Goal: Transaction & Acquisition: Purchase product/service

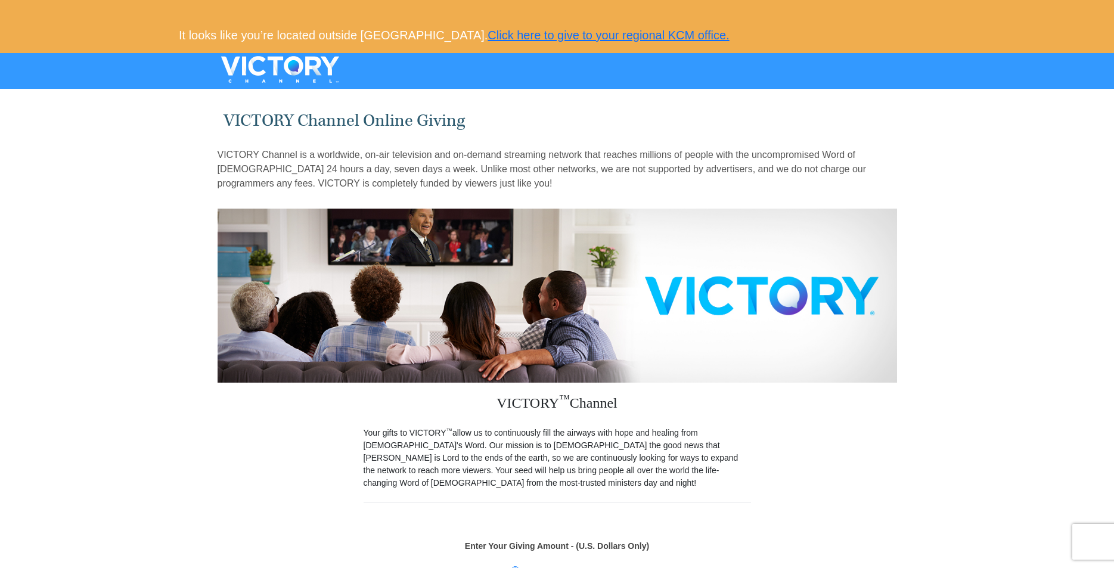
click at [314, 69] on img at bounding box center [280, 69] width 149 height 27
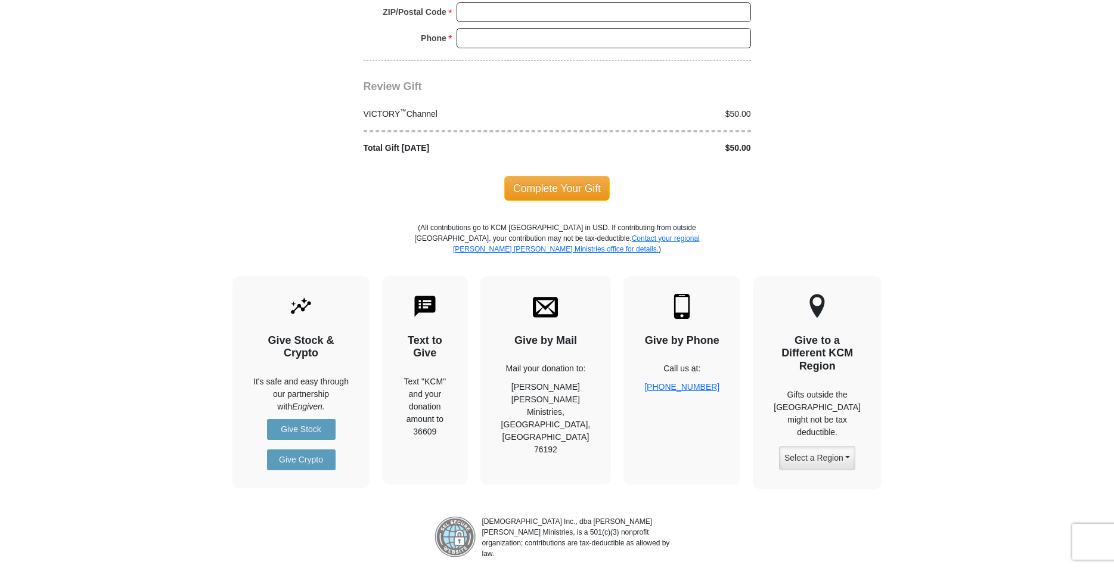
scroll to position [1066, 0]
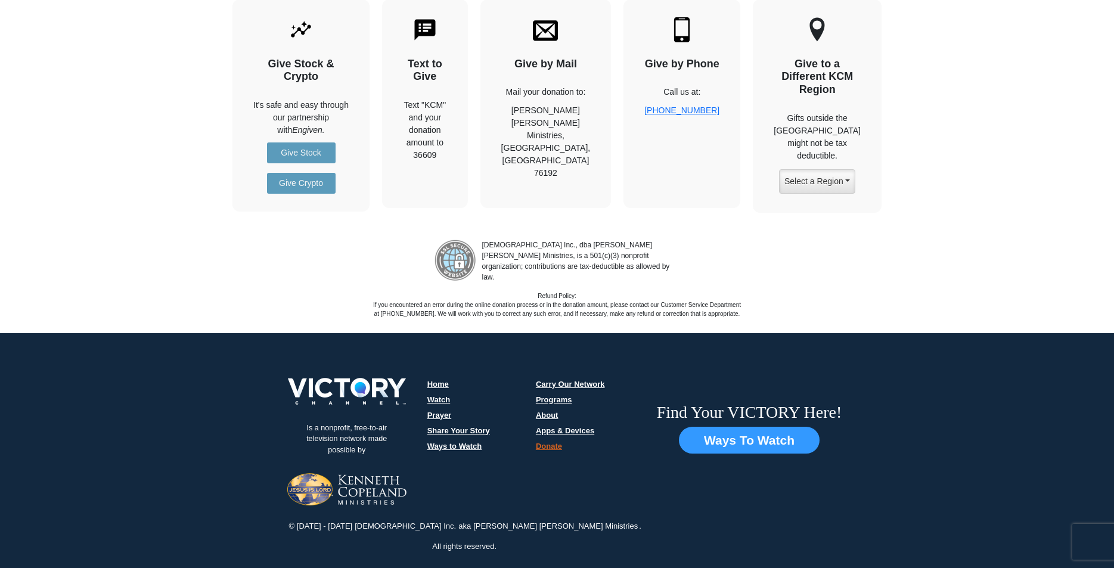
scroll to position [1546, 0]
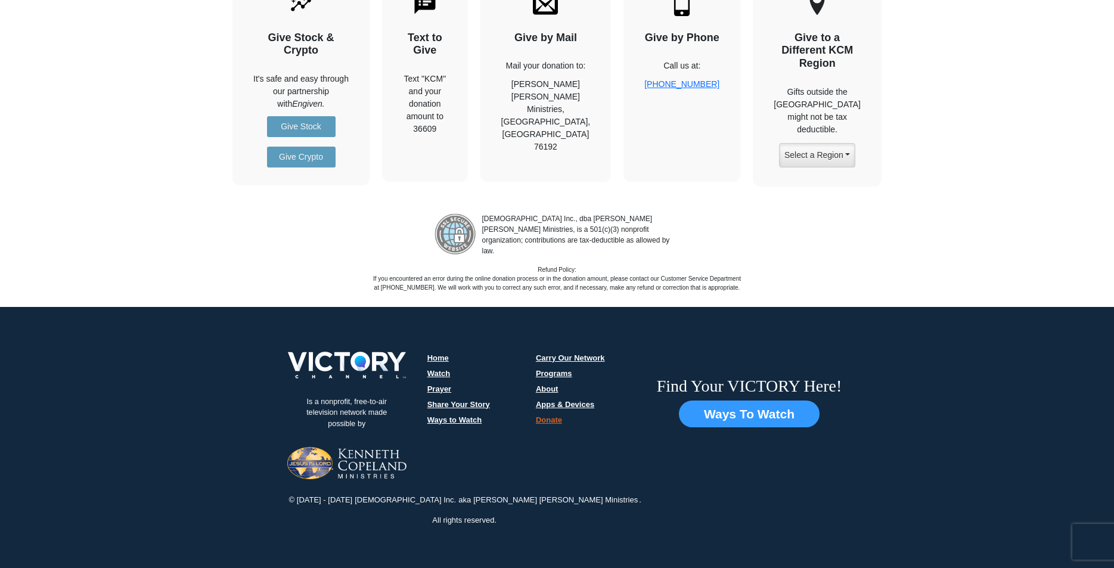
click at [430, 385] on link "Prayer" at bounding box center [439, 389] width 24 height 9
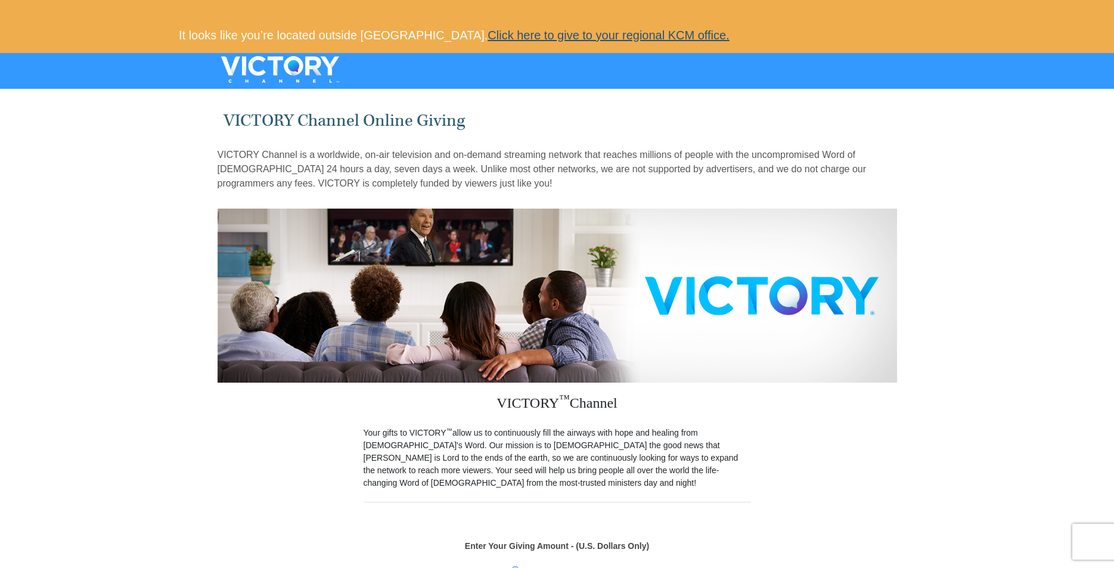
click at [488, 36] on link "Click here to give to your regional KCM office." at bounding box center [608, 35] width 241 height 13
